Goal: Information Seeking & Learning: Learn about a topic

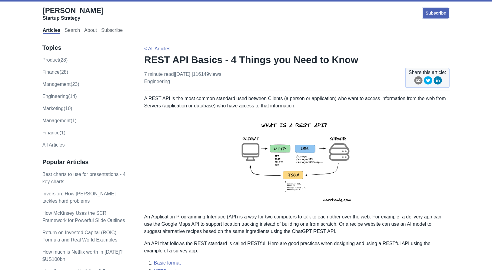
click at [233, 97] on p "A REST API is the most common standard used between Clients (a person or applic…" at bounding box center [297, 102] width 306 height 15
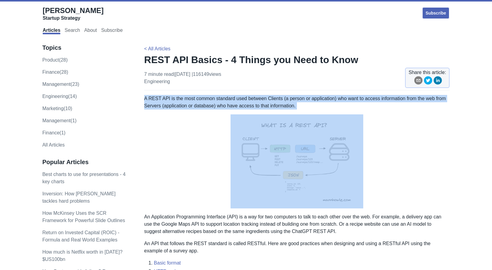
click at [233, 97] on p "A REST API is the most common standard used between Clients (a person or applic…" at bounding box center [297, 102] width 306 height 15
click at [233, 98] on p "A REST API is the most common standard used between Clients (a person or applic…" at bounding box center [297, 102] width 306 height 15
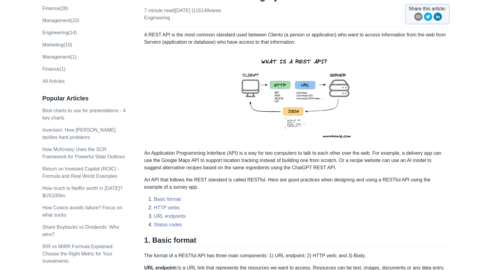
scroll to position [81, 0]
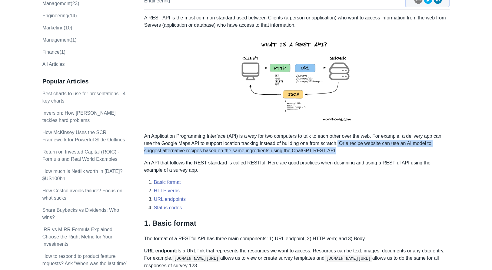
drag, startPoint x: 330, startPoint y: 144, endPoint x: 353, endPoint y: 151, distance: 24.4
click at [353, 151] on p "An Application Programming Interface (API) is a way for two computers to talk t…" at bounding box center [297, 143] width 306 height 22
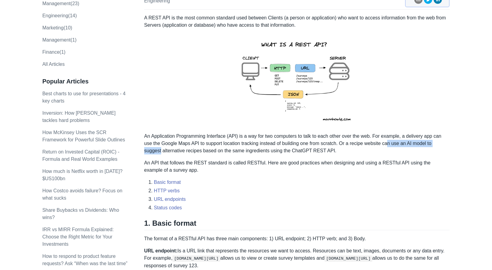
drag, startPoint x: 378, startPoint y: 144, endPoint x: 450, endPoint y: 143, distance: 71.5
click at [450, 143] on p "An Application Programming Interface (API) is a way for two computers to talk t…" at bounding box center [297, 143] width 306 height 22
drag, startPoint x: 172, startPoint y: 154, endPoint x: 251, endPoint y: 154, distance: 78.8
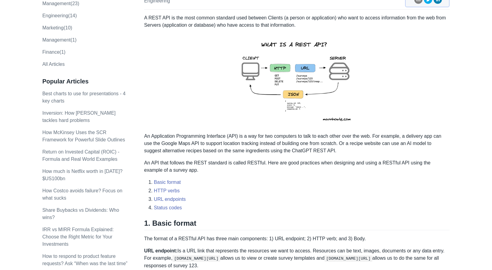
drag, startPoint x: 234, startPoint y: 151, endPoint x: 319, endPoint y: 152, distance: 85.2
click at [313, 152] on p "An Application Programming Interface (API) is a way for two computers to talk t…" at bounding box center [297, 143] width 306 height 22
click at [326, 152] on p "An Application Programming Interface (API) is a way for two computers to talk t…" at bounding box center [297, 143] width 306 height 22
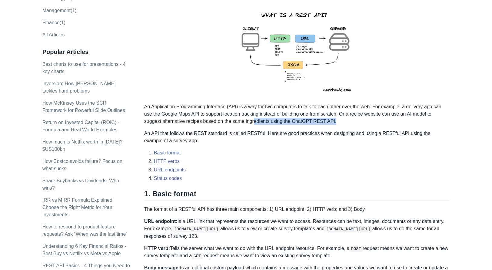
scroll to position [141, 0]
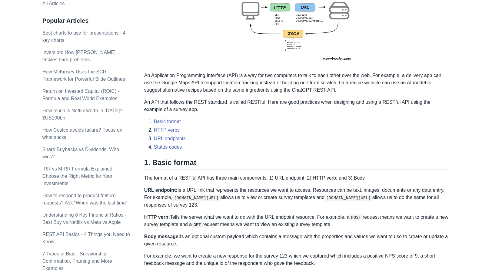
click at [302, 98] on p "An API that follows the REST standard is called RESTful. Here are good practice…" at bounding box center [297, 105] width 306 height 15
drag, startPoint x: 320, startPoint y: 92, endPoint x: 271, endPoint y: 86, distance: 50.0
click at [271, 86] on p "An Application Programming Interface (API) is a way for two computers to talk t…" at bounding box center [297, 83] width 306 height 22
click at [278, 86] on p "An Application Programming Interface (API) is a way for two computers to talk t…" at bounding box center [297, 83] width 306 height 22
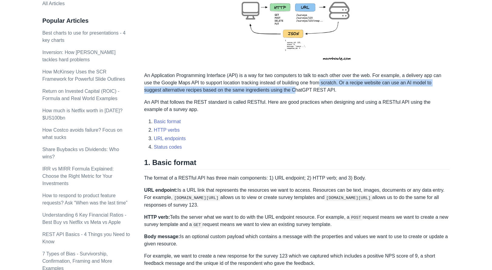
drag, startPoint x: 275, startPoint y: 87, endPoint x: 312, endPoint y: 84, distance: 38.0
click at [312, 84] on p "An Application Programming Interface (API) is a way for two computers to talk t…" at bounding box center [297, 83] width 306 height 22
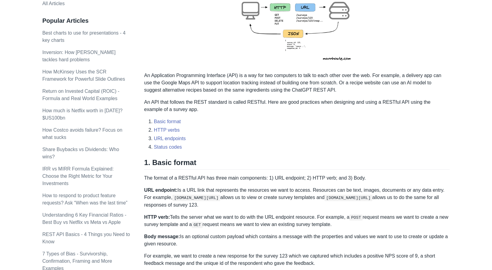
click at [159, 103] on p "An API that follows the REST standard is called RESTful. Here are good practice…" at bounding box center [297, 105] width 306 height 15
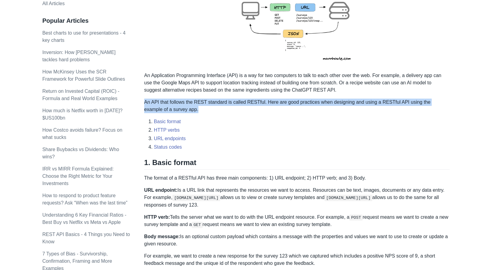
click at [159, 103] on p "An API that follows the REST standard is called RESTful. Here are good practice…" at bounding box center [297, 105] width 306 height 15
click at [201, 106] on p "An API that follows the REST standard is called RESTful. Here are good practice…" at bounding box center [297, 105] width 306 height 15
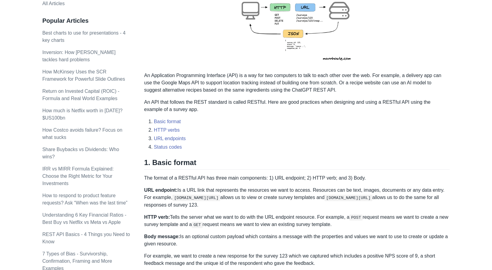
click at [378, 45] on p at bounding box center [297, 20] width 306 height 94
drag, startPoint x: 232, startPoint y: 97, endPoint x: 279, endPoint y: 97, distance: 47.0
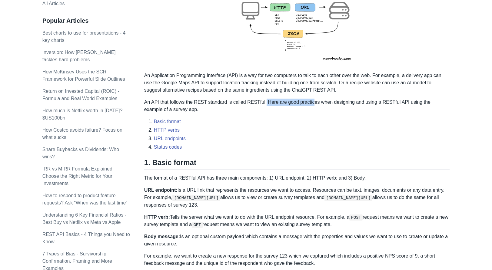
drag, startPoint x: 261, startPoint y: 104, endPoint x: 326, endPoint y: 103, distance: 65.5
click at [321, 103] on p "An API that follows the REST standard is called RESTful. Here are good practice…" at bounding box center [297, 105] width 306 height 15
click at [326, 103] on p "An API that follows the REST standard is called RESTful. Here are good practice…" at bounding box center [297, 105] width 306 height 15
drag, startPoint x: 318, startPoint y: 103, endPoint x: 401, endPoint y: 101, distance: 82.5
click at [400, 101] on p "An API that follows the REST standard is called RESTful. Here are good practice…" at bounding box center [297, 105] width 306 height 15
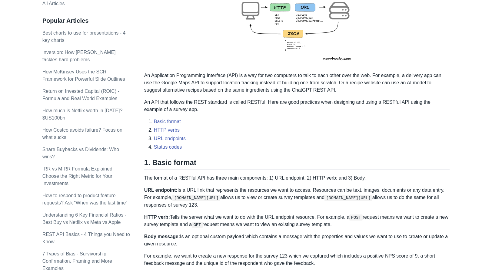
click at [403, 101] on p "An API that follows the REST standard is called RESTful. Here are good practice…" at bounding box center [297, 105] width 306 height 15
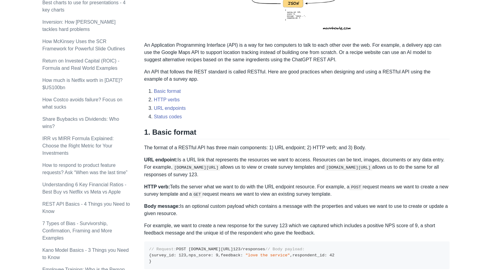
scroll to position [202, 0]
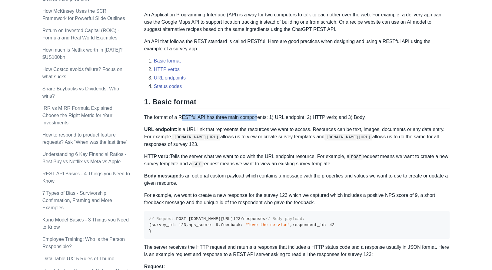
drag, startPoint x: 182, startPoint y: 115, endPoint x: 257, endPoint y: 116, distance: 75.5
click at [256, 116] on p "The format of a RESTful API has three main components: 1) URL endpoint; 2) HTTP…" at bounding box center [297, 117] width 306 height 7
click at [262, 116] on p "The format of a RESTful API has three main components: 1) URL endpoint; 2) HTTP…" at bounding box center [297, 117] width 306 height 7
drag, startPoint x: 265, startPoint y: 116, endPoint x: 147, endPoint y: 116, distance: 118.2
click at [147, 116] on p "The format of a RESTful API has three main components: 1) URL endpoint; 2) HTTP…" at bounding box center [297, 117] width 306 height 7
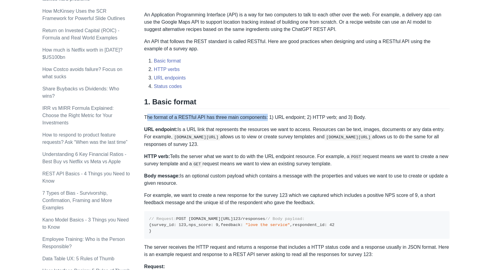
click at [190, 116] on p "The format of a RESTful API has three main components: 1) URL endpoint; 2) HTTP…" at bounding box center [297, 117] width 306 height 7
click at [253, 119] on p "The format of a RESTful API has three main components: 1) URL endpoint; 2) HTTP…" at bounding box center [297, 117] width 306 height 7
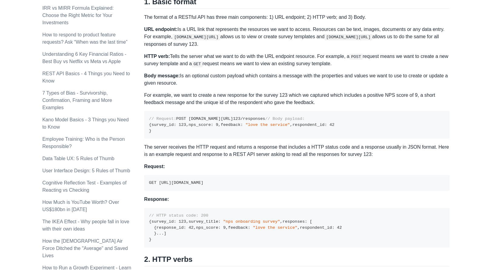
scroll to position [232, 0]
